Goal: Navigation & Orientation: Go to known website

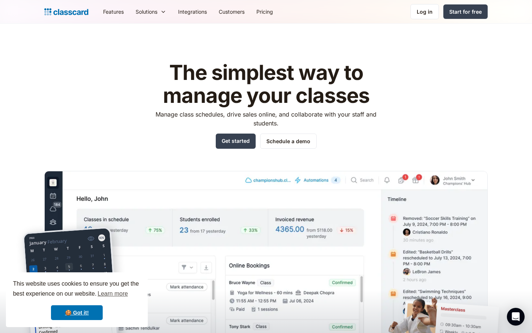
click at [382, 122] on p "Manage class schedules, drive sales online, and collaborate with your staff and…" at bounding box center [266, 119] width 235 height 18
click at [424, 16] on link "Log in" at bounding box center [425, 11] width 28 height 15
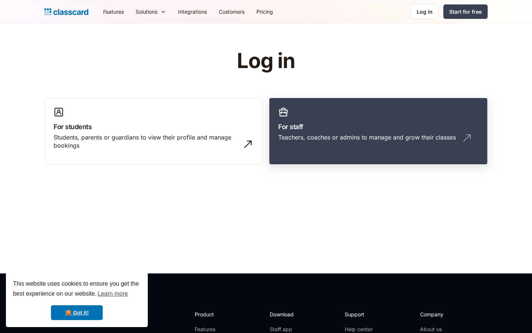
click at [333, 136] on div "Teachers, coaches or admins to manage and grow their classes" at bounding box center [367, 137] width 178 height 8
